Goal: Task Accomplishment & Management: Use online tool/utility

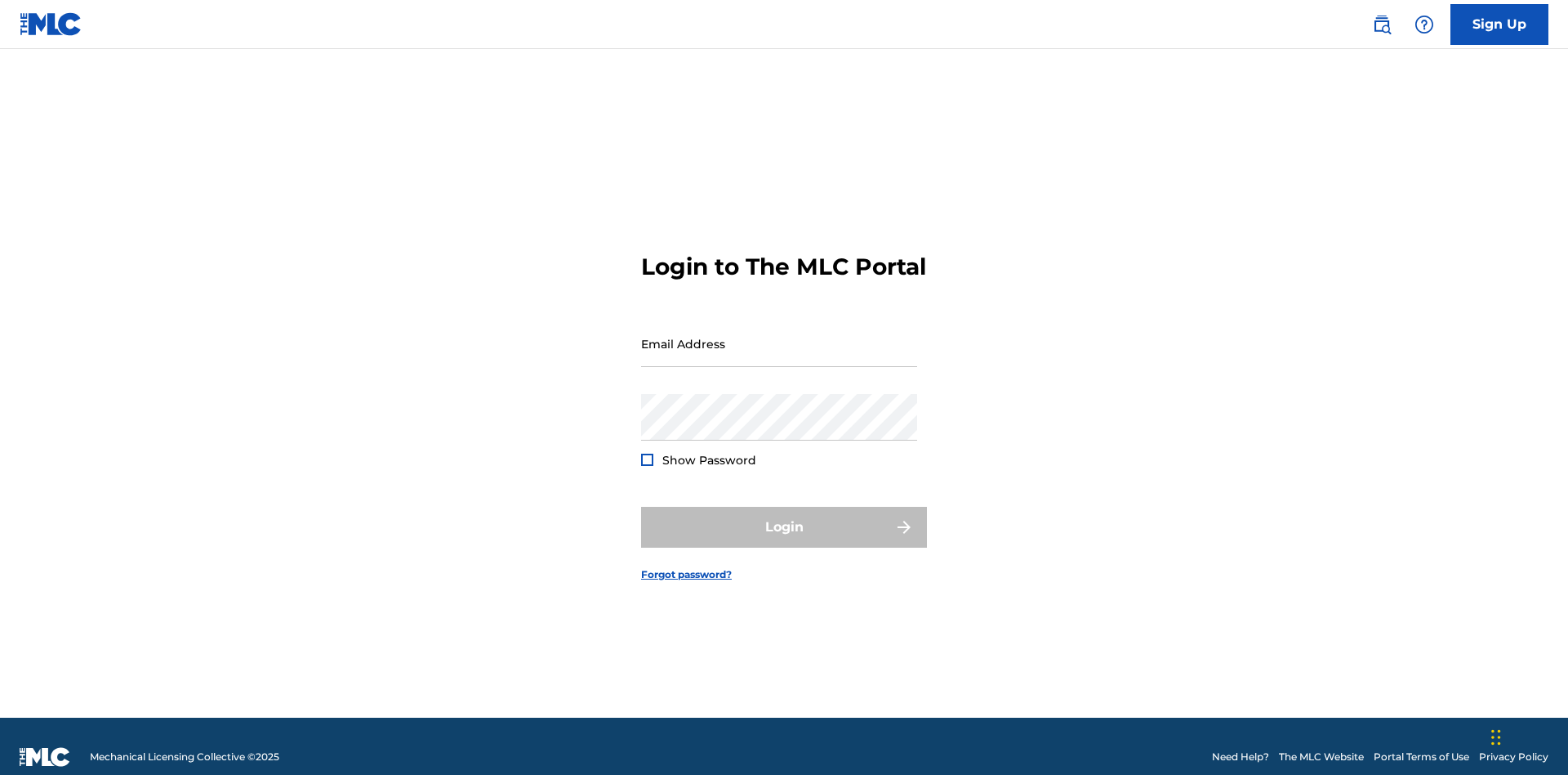
scroll to position [22, 0]
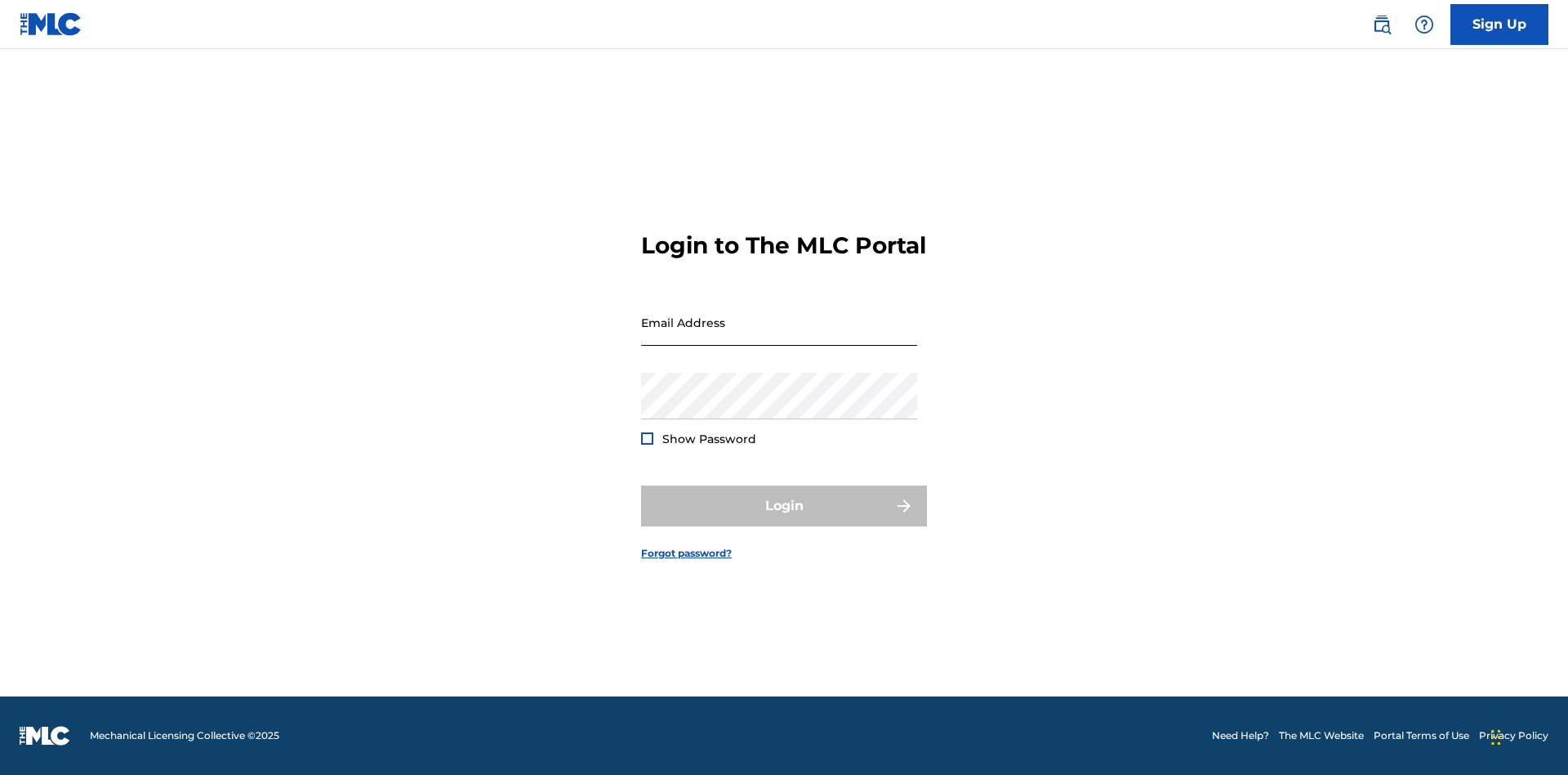
click at [779, 335] on input "Email Address" at bounding box center [779, 322] width 276 height 47
type input "[EMAIL_ADDRESS][DOMAIN_NAME]"
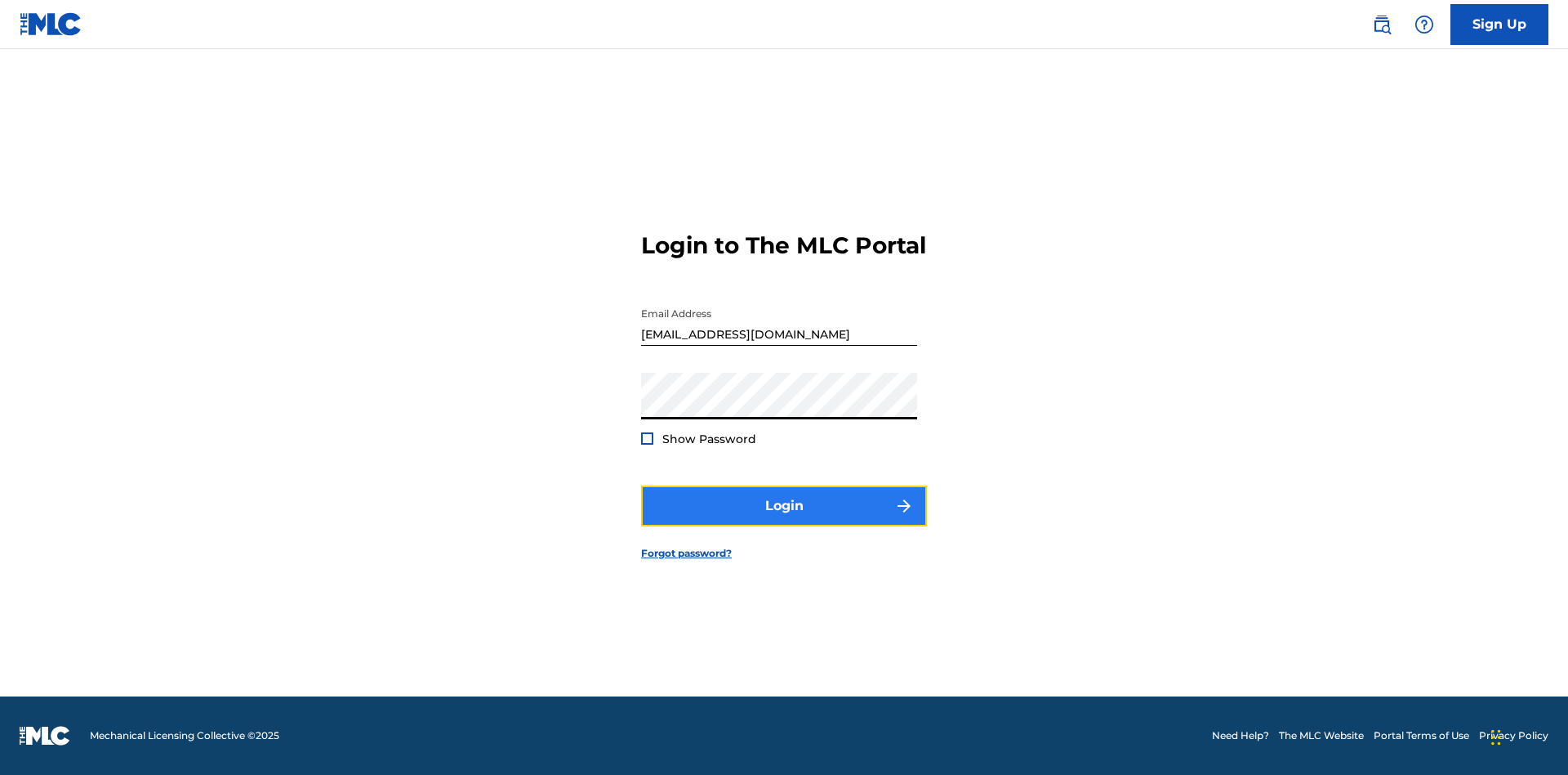
click at [784, 520] on button "Login" at bounding box center [784, 506] width 286 height 41
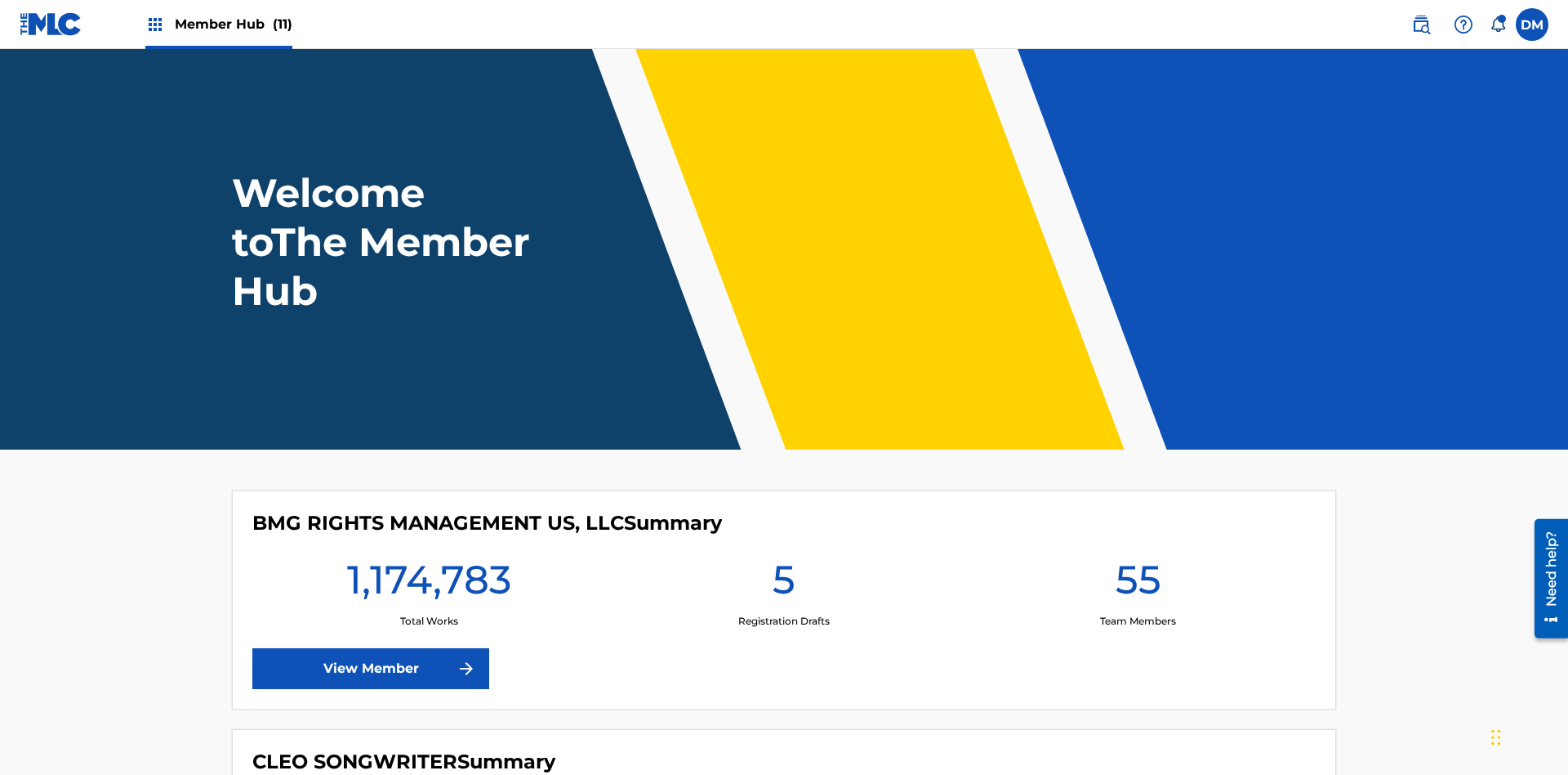
click at [233, 23] on span "Member Hub (11)" at bounding box center [234, 24] width 118 height 19
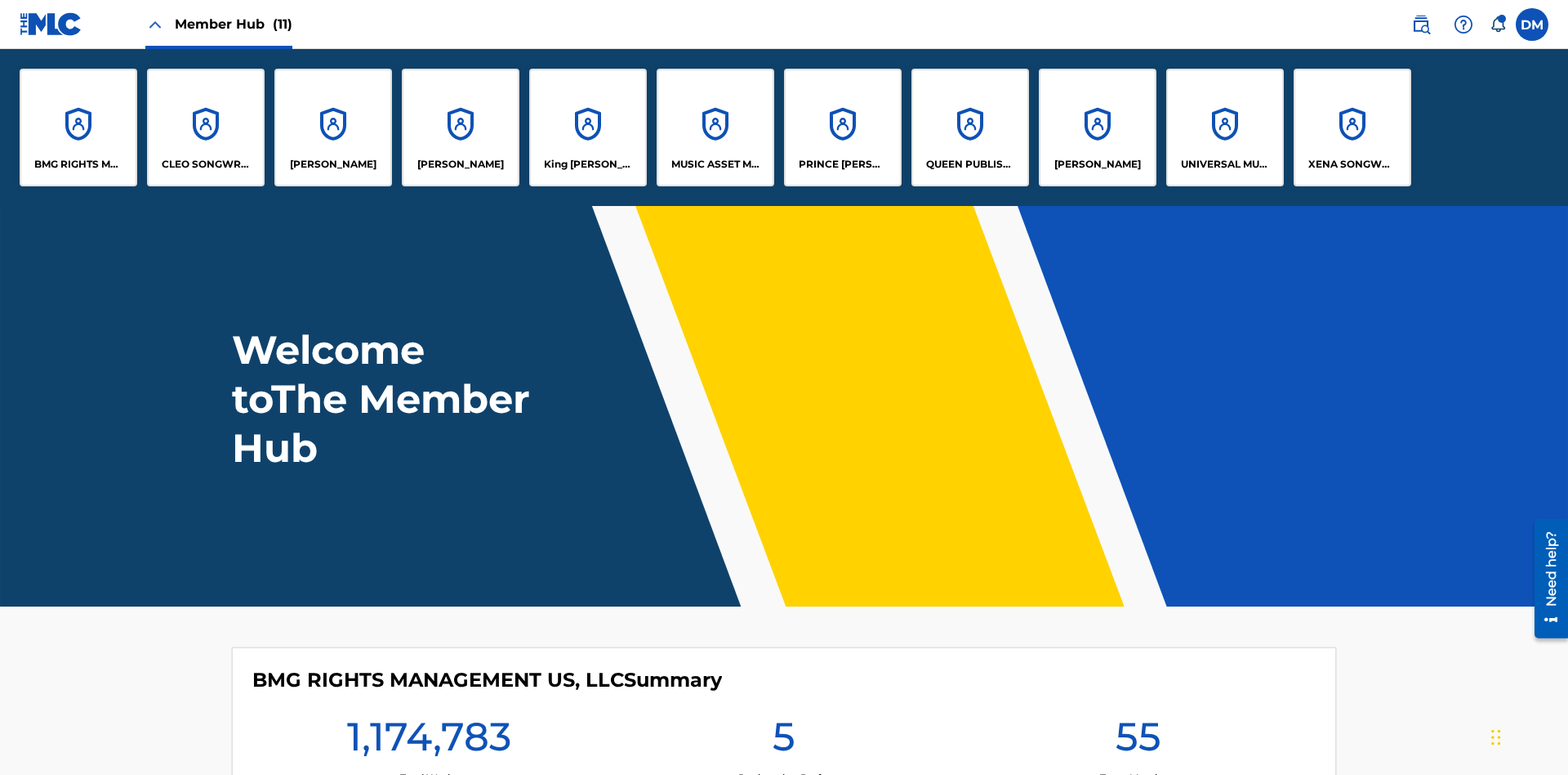
scroll to position [59, 0]
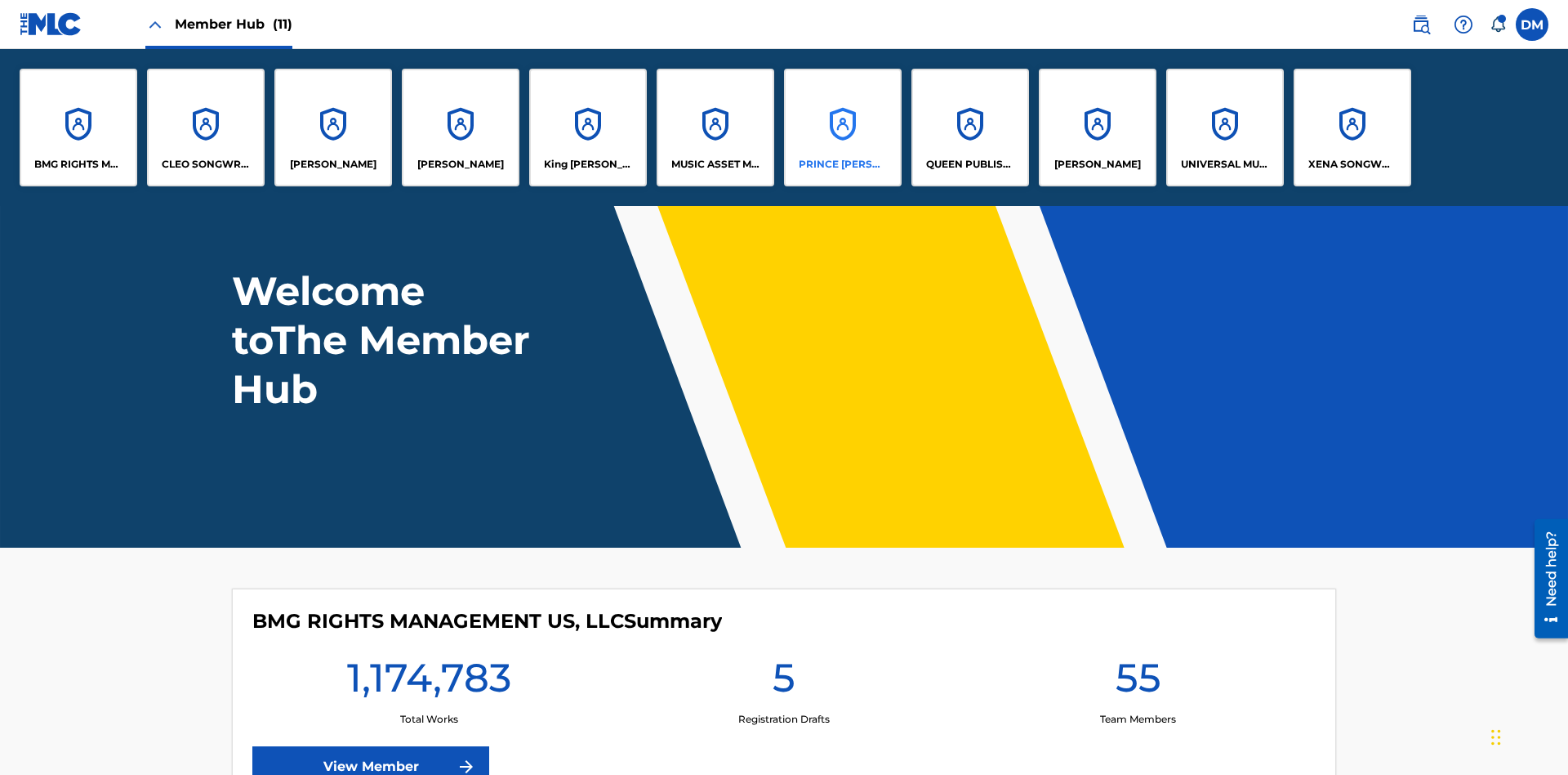
click at [842, 164] on p "PRINCE [PERSON_NAME]" at bounding box center [843, 164] width 89 height 15
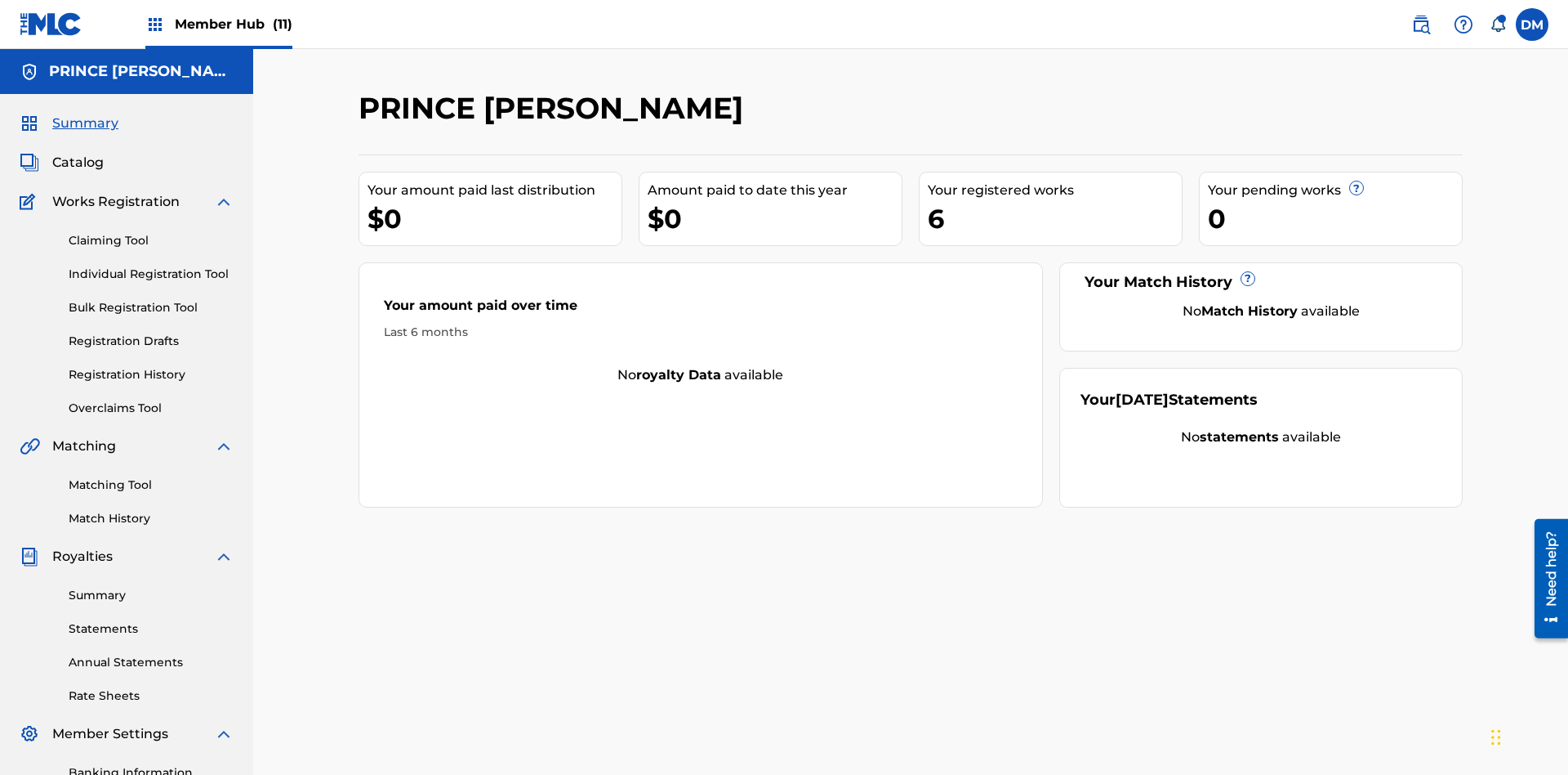
scroll to position [168, 0]
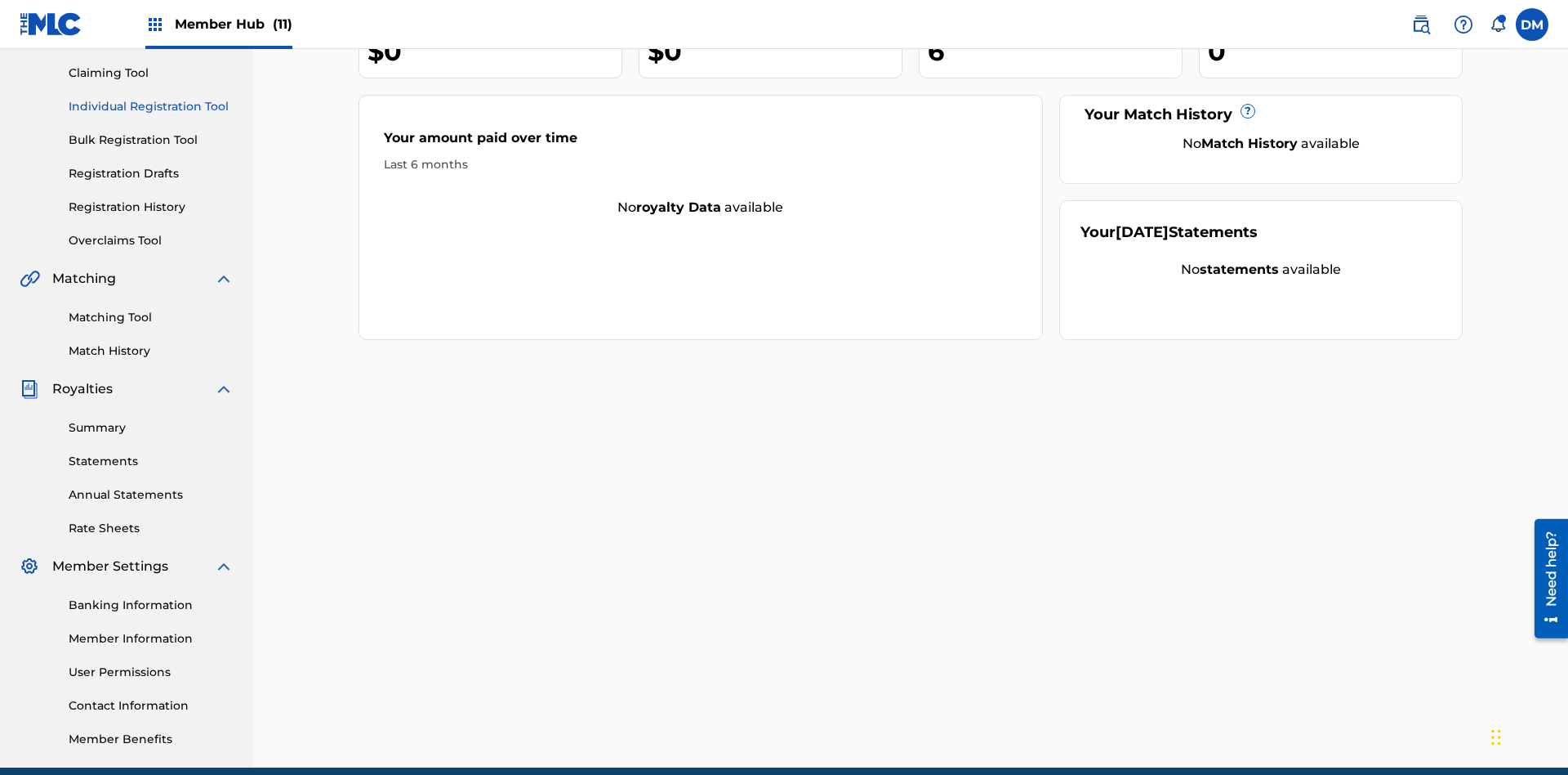
click at [151, 106] on link "Individual Registration Tool" at bounding box center [151, 107] width 165 height 17
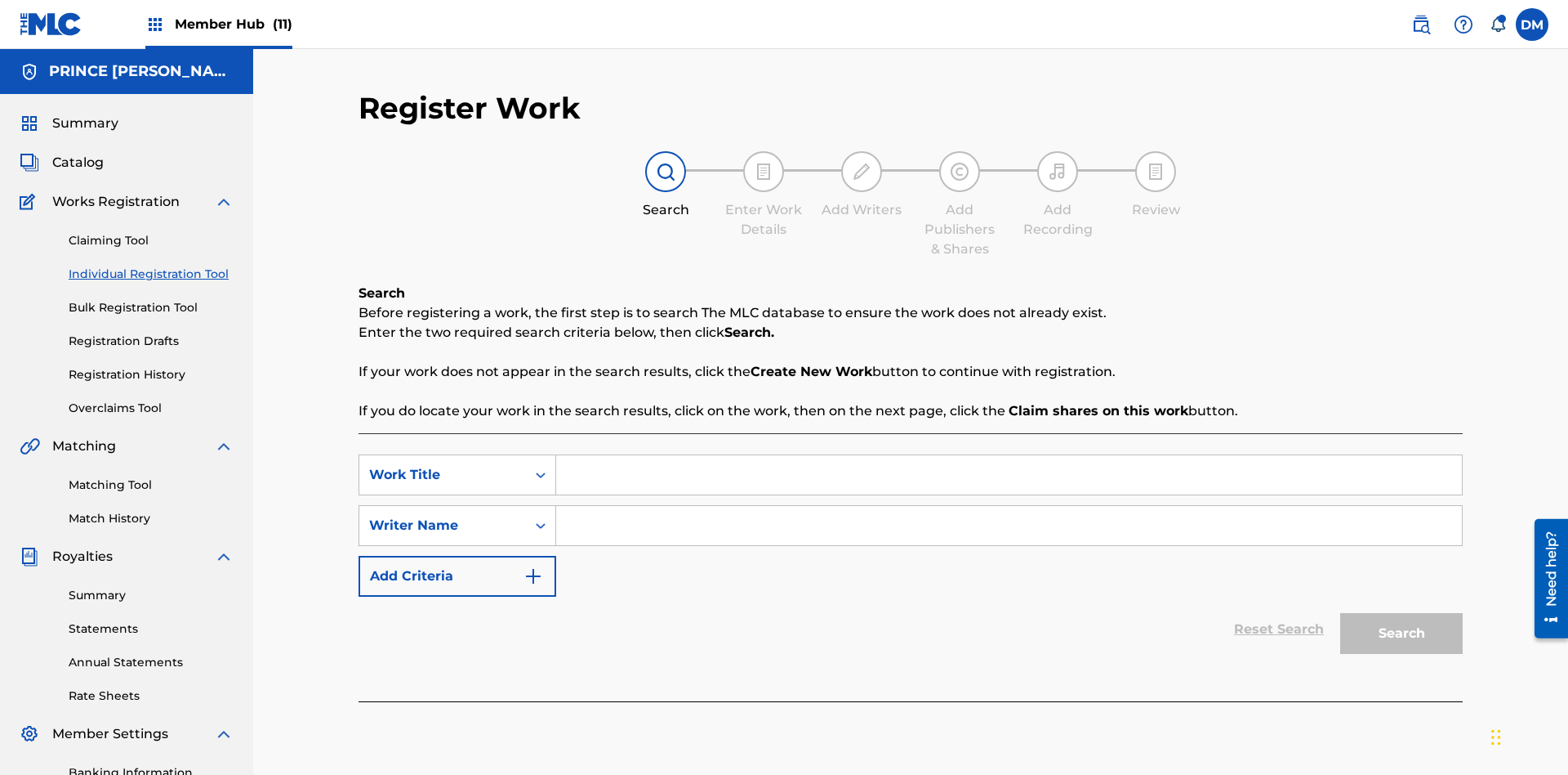
scroll to position [239, 0]
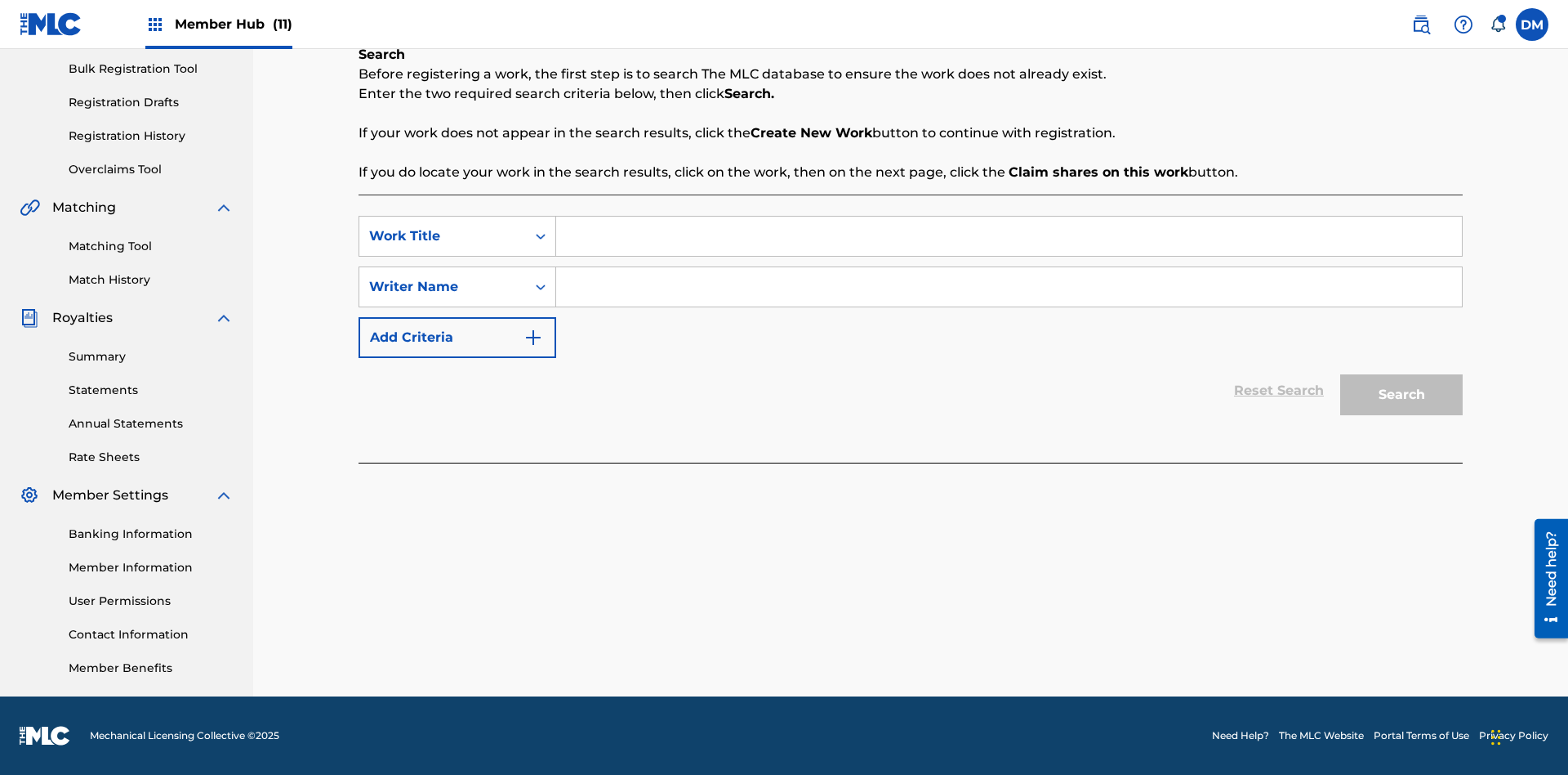
click at [1009, 236] on input "Search Form" at bounding box center [1009, 236] width 906 height 39
type input "Delete All Registered Drafts"
click at [1009, 287] on input "Search Form" at bounding box center [1009, 287] width 906 height 39
type input "QWERTYUIOP"
click at [1401, 395] on button "Search" at bounding box center [1401, 395] width 123 height 41
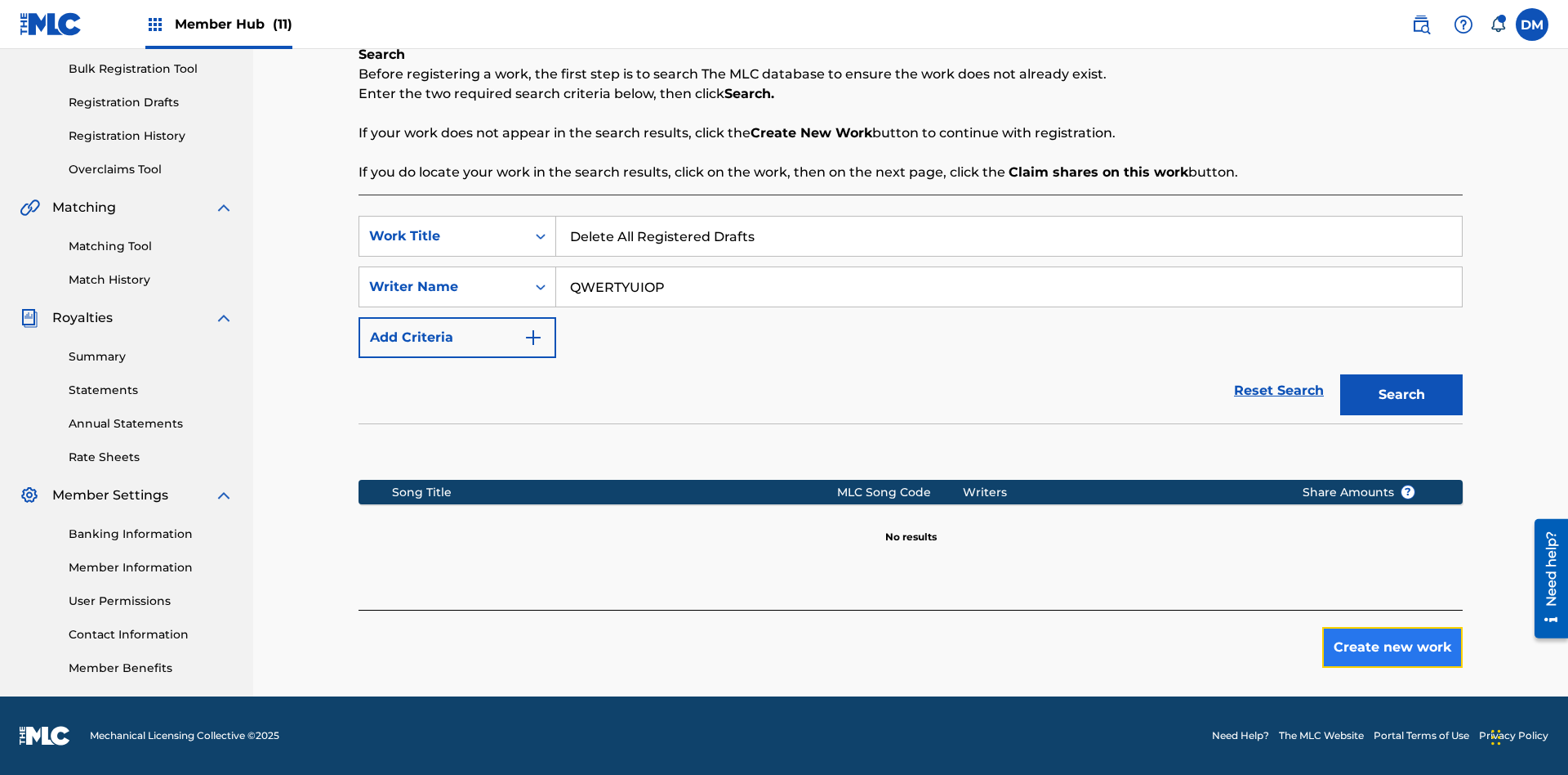
click at [1393, 648] on button "Create new work" at bounding box center [1393, 648] width 141 height 41
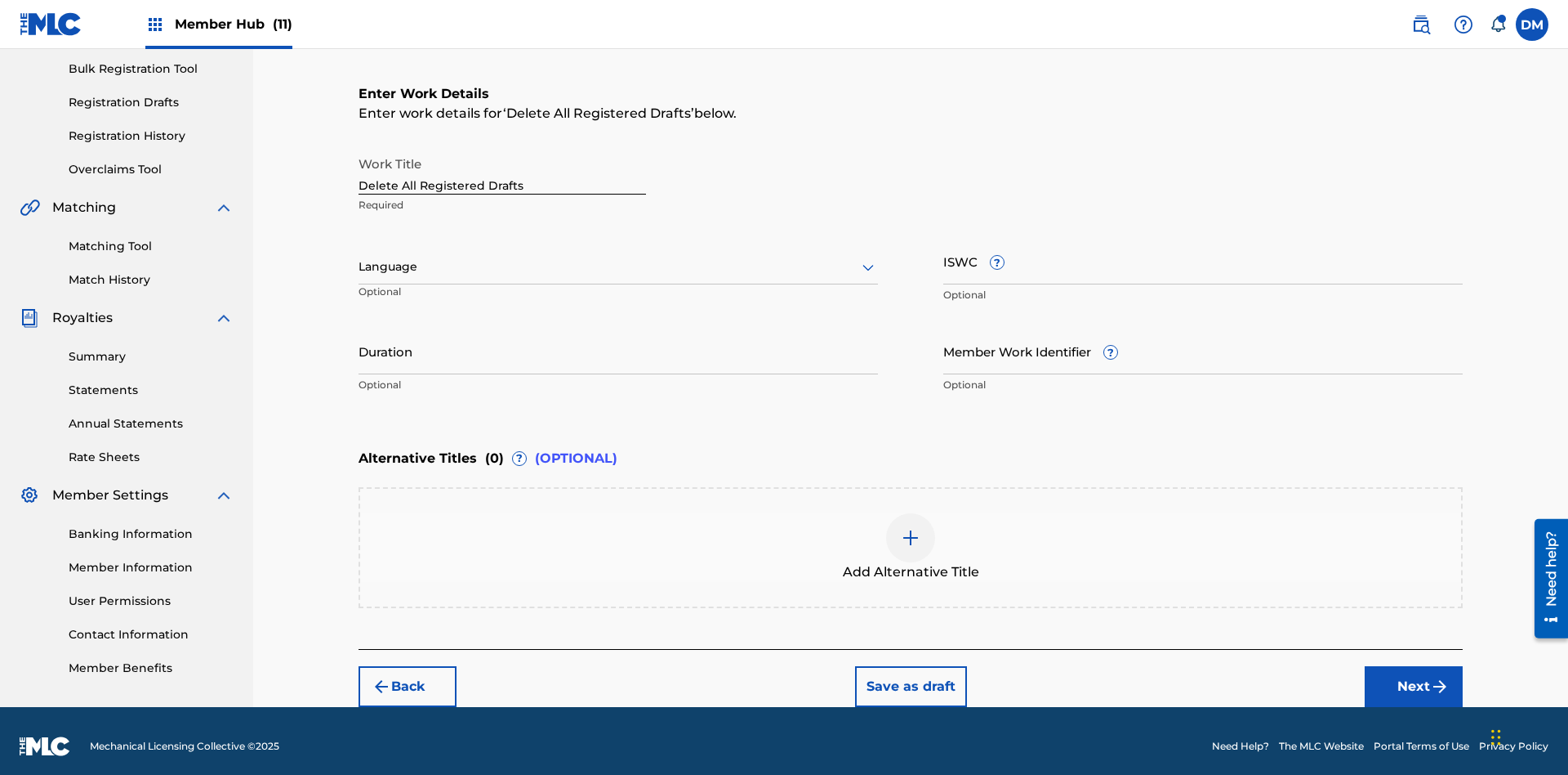
scroll to position [249, 0]
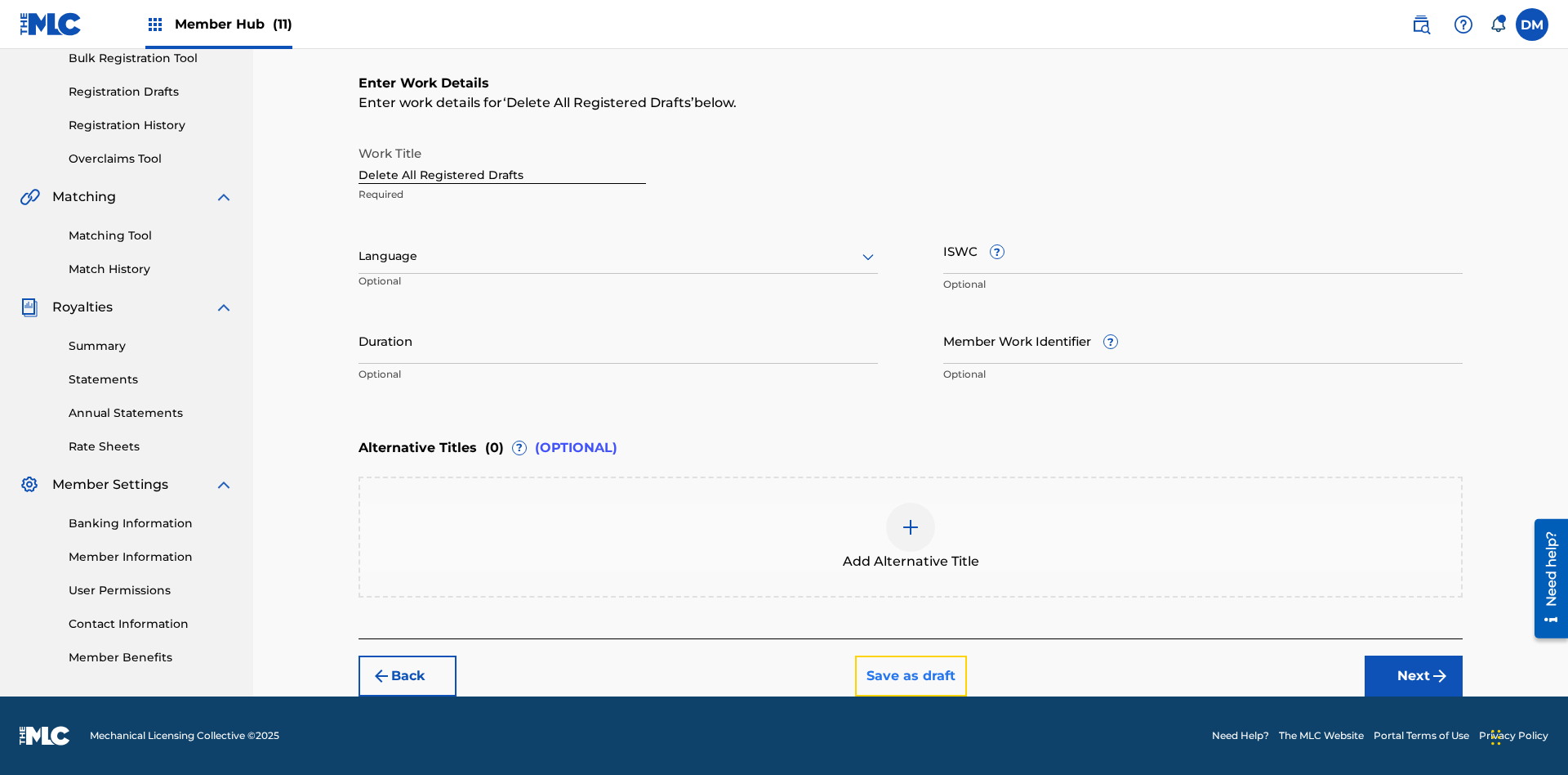
click at [910, 675] on button "Save as draft" at bounding box center [910, 676] width 111 height 41
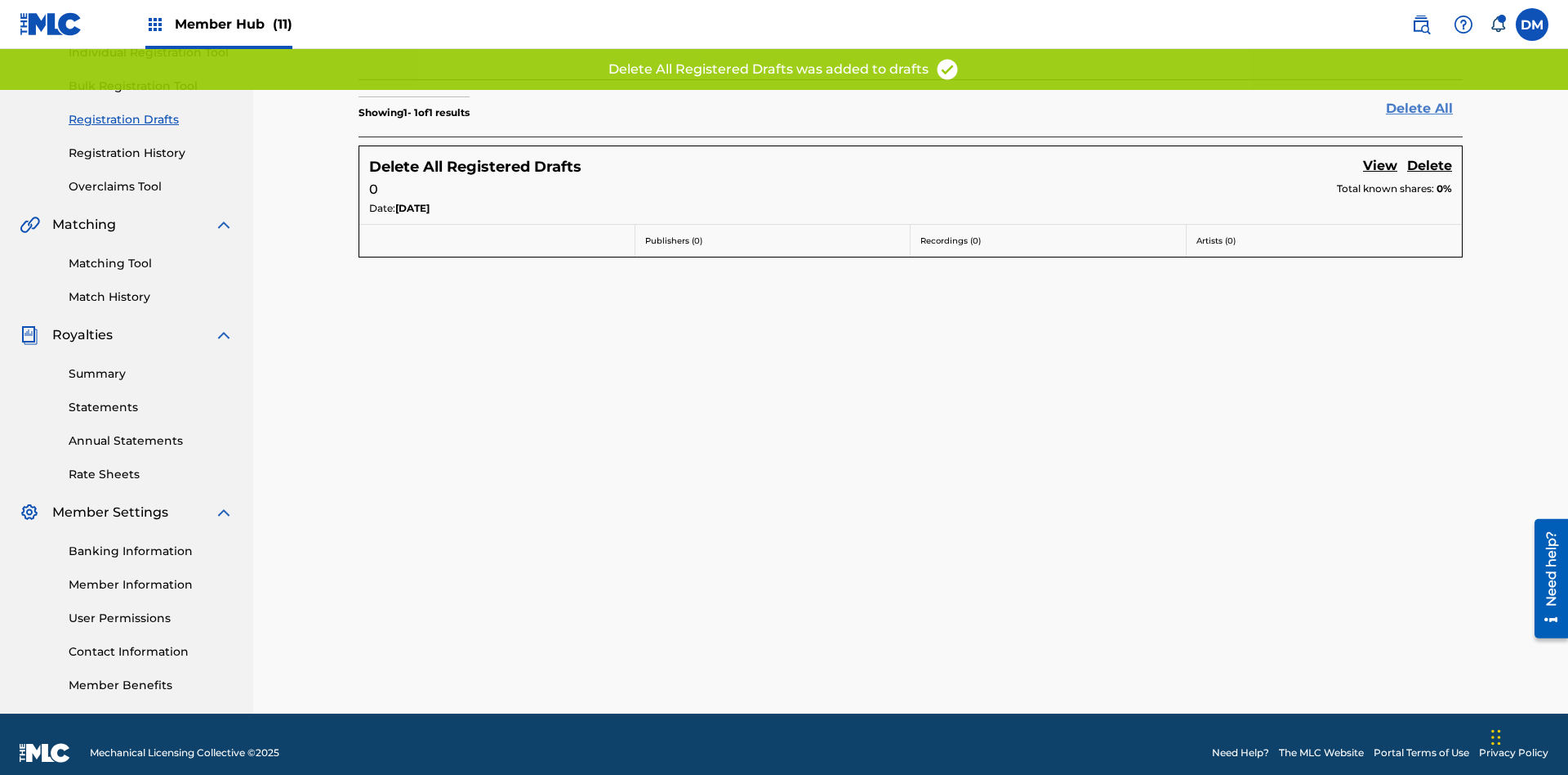
click at [1425, 108] on link "Delete All" at bounding box center [1425, 109] width 77 height 20
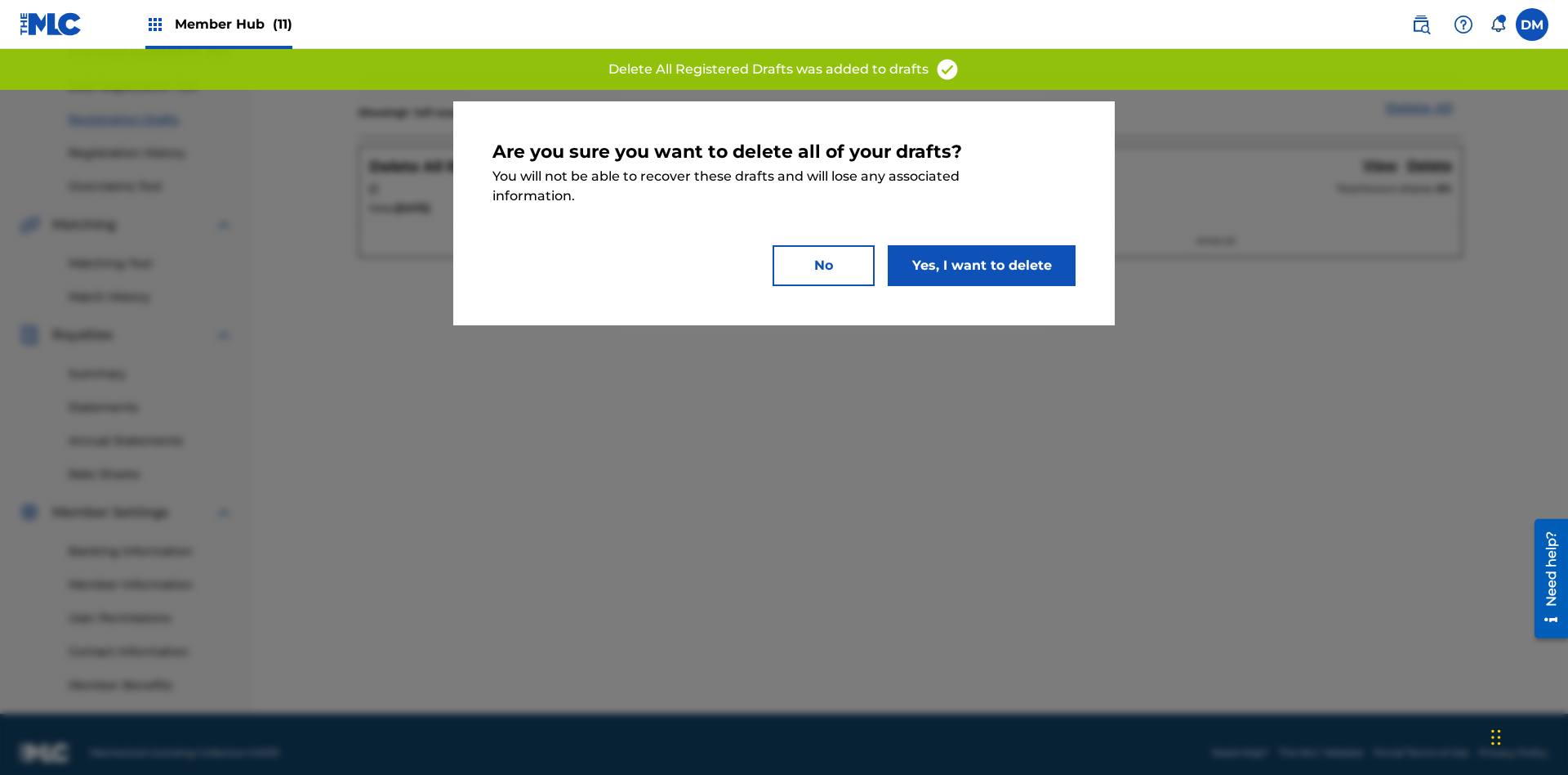
scroll to position [239, 0]
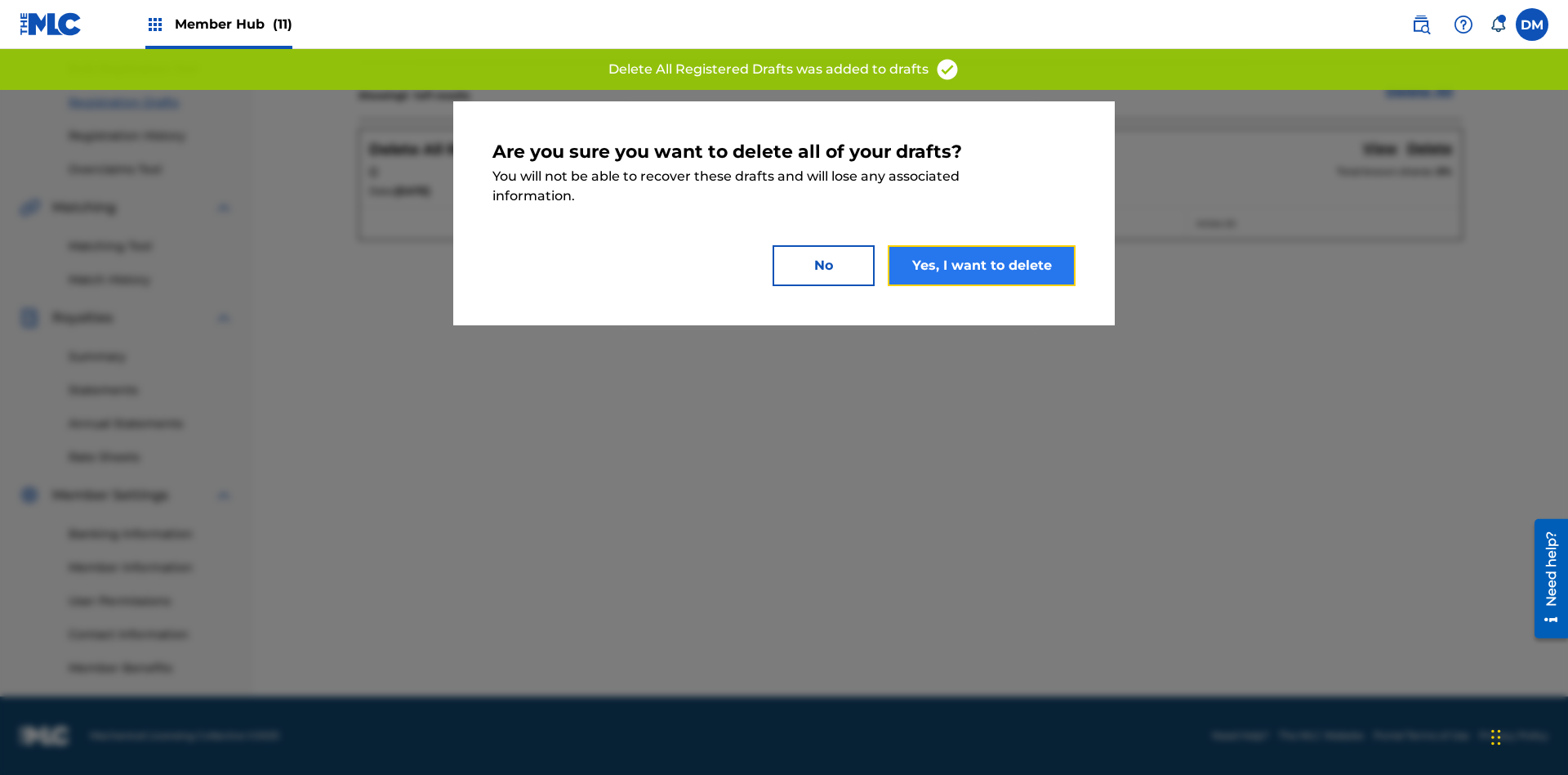
click at [982, 265] on button "Yes, I want to delete" at bounding box center [982, 266] width 188 height 41
